Goal: Information Seeking & Learning: Find specific fact

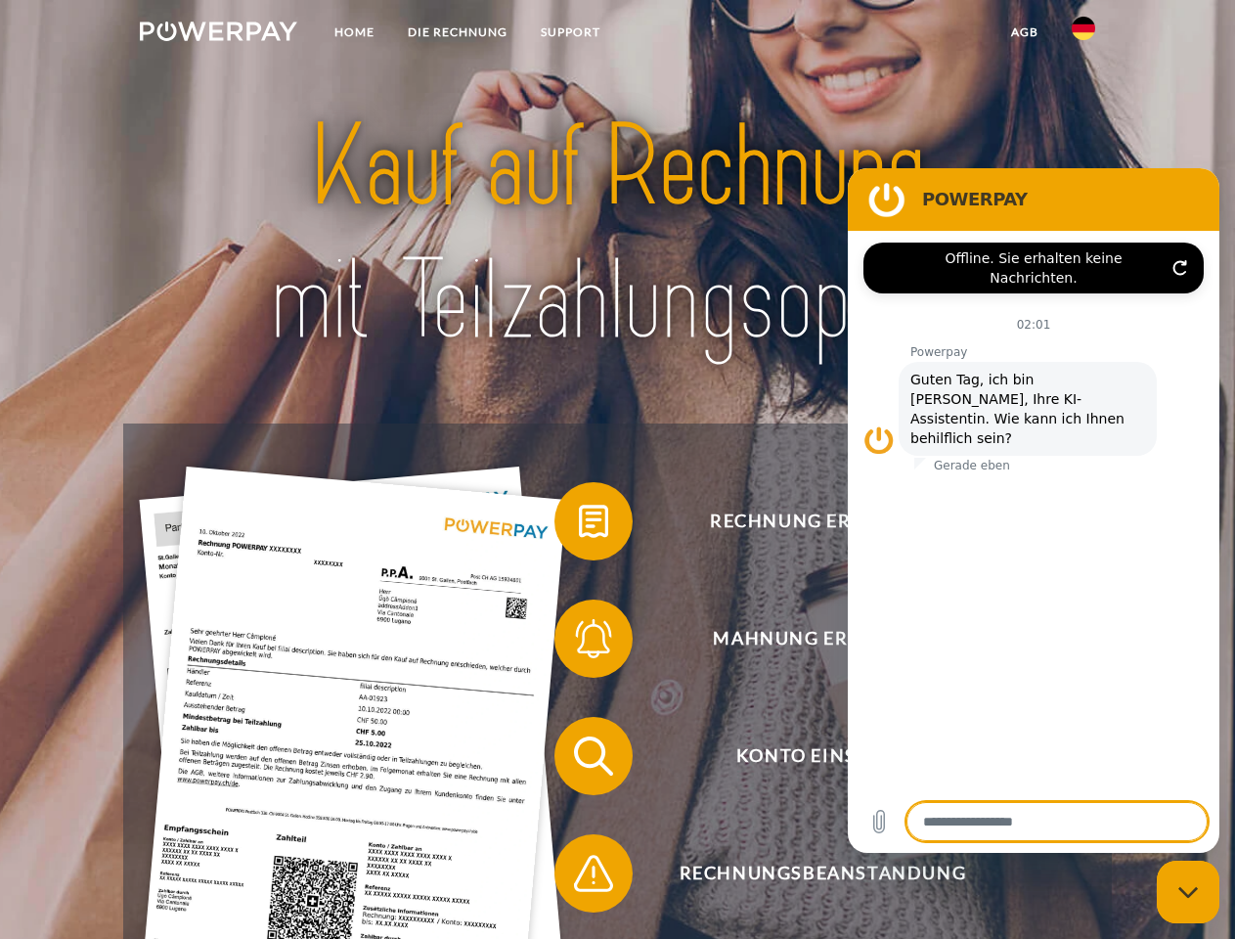
click at [218, 34] on img at bounding box center [218, 32] width 157 height 20
click at [1083, 34] on img at bounding box center [1082, 28] width 23 height 23
click at [1024, 32] on link "agb" at bounding box center [1024, 32] width 61 height 35
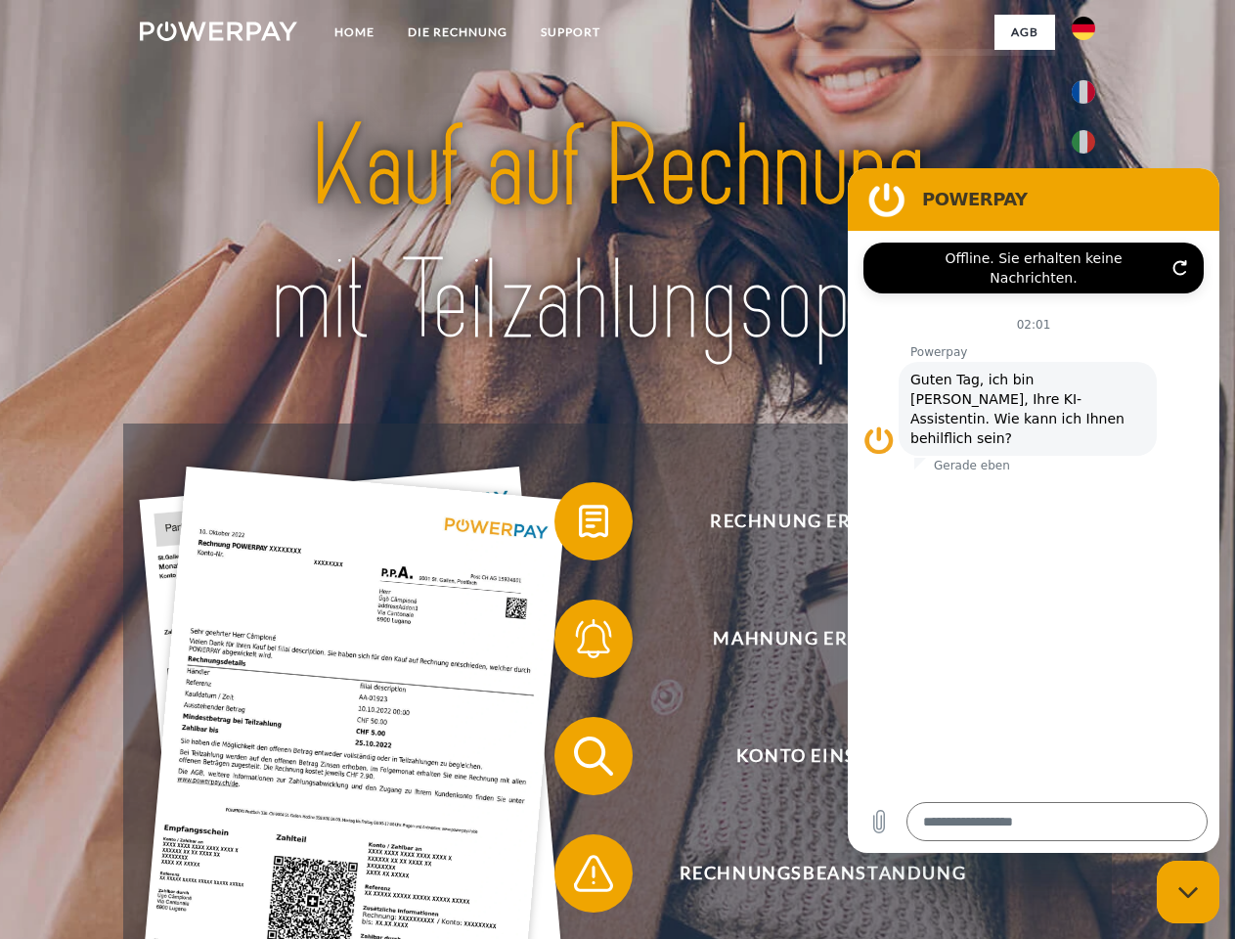
click at [579, 525] on span at bounding box center [564, 521] width 98 height 98
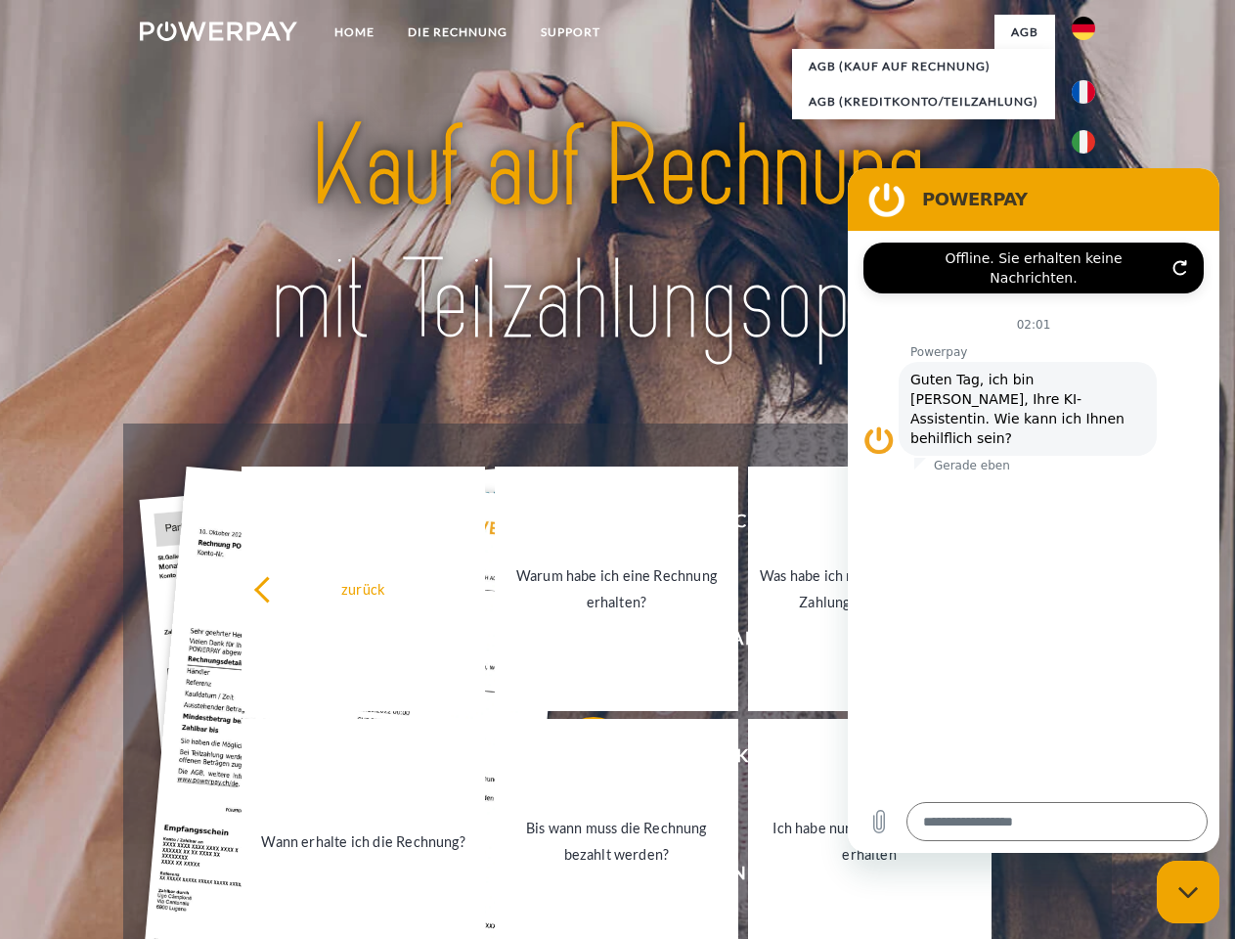
click at [579, 642] on div "zurück Warum habe ich eine Rechnung erhalten? Was habe ich noch offen, ist mein…" at bounding box center [617, 714] width 790 height 504
click at [579, 760] on link "Bis wann muss die Rechnung bezahlt werden?" at bounding box center [616, 841] width 243 height 244
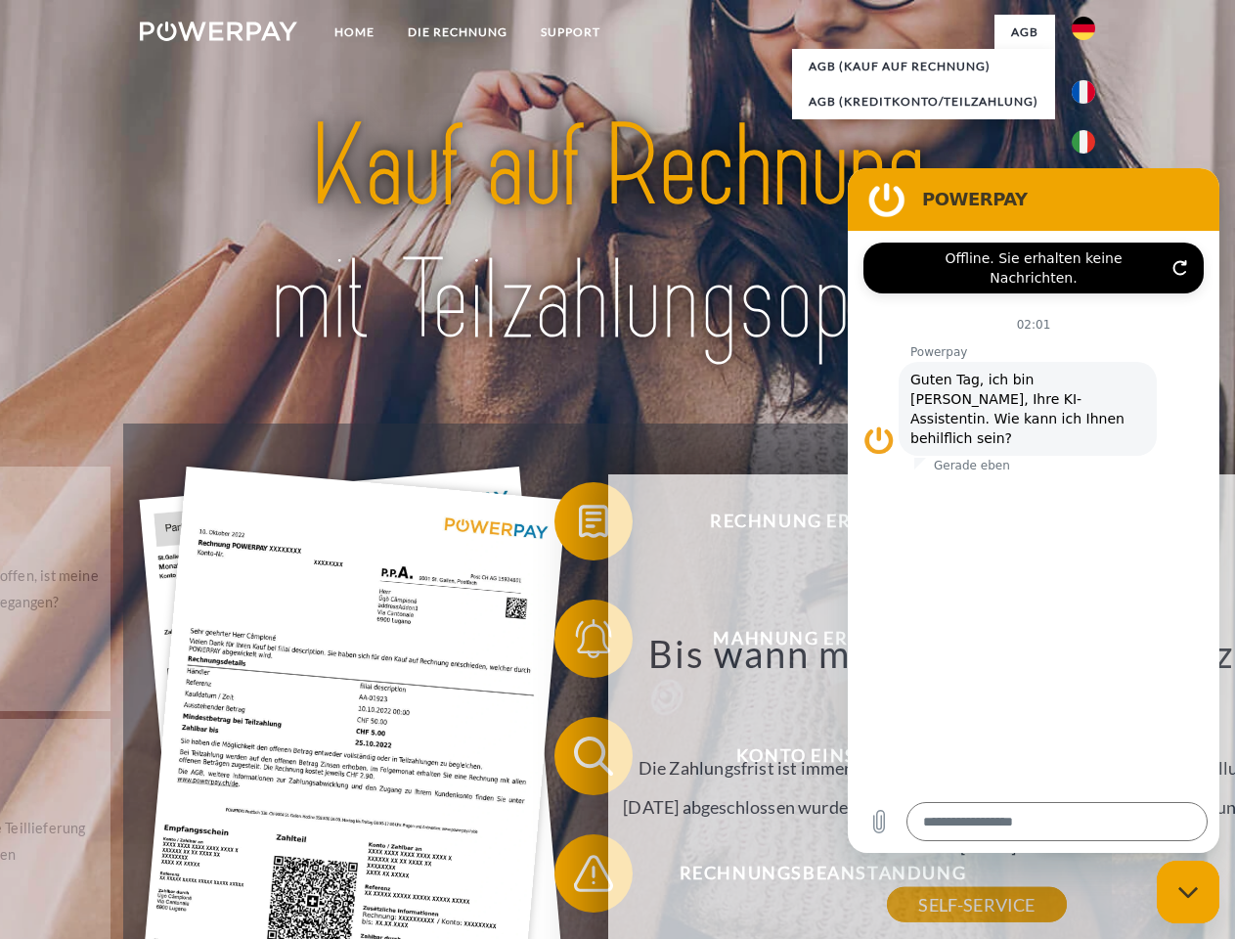
click at [620, 877] on div "Bis wann muss die Rechnung bezahlt werden? Die Zahlungsfrist ist immer bis Ende…" at bounding box center [977, 767] width 714 height 275
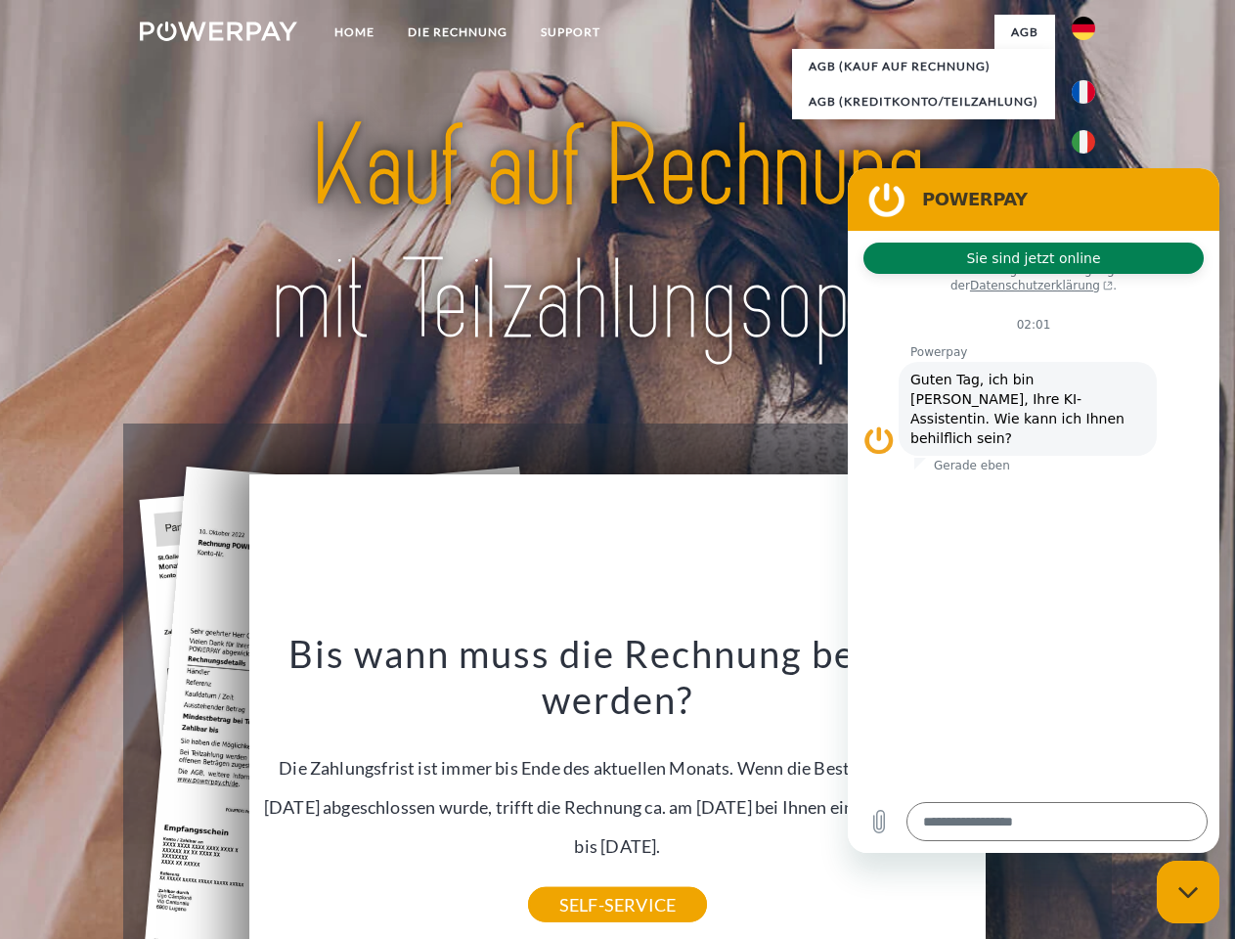
click at [1188, 892] on icon "Messaging-Fenster schließen" at bounding box center [1188, 892] width 21 height 13
type textarea "*"
